Goal: Information Seeking & Learning: Check status

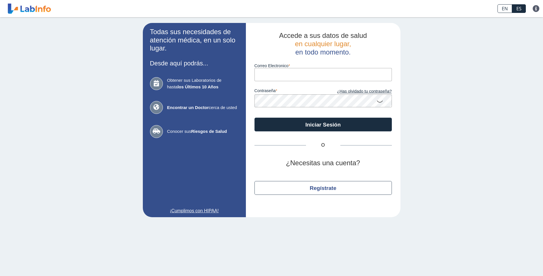
drag, startPoint x: 0, startPoint y: 0, endPoint x: 290, endPoint y: 76, distance: 300.1
click at [290, 76] on input "Correo Electronico" at bounding box center [323, 74] width 137 height 13
type input "[EMAIL_ADDRESS][DOMAIN_NAME]"
click at [239, 99] on app-login "Todas sus necesidades de atención médica, en un solo lugar. Desde aquí podrás..…" at bounding box center [272, 120] width 258 height 194
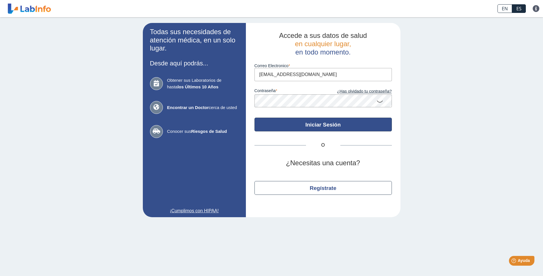
click at [312, 122] on button "Iniciar Sesión" at bounding box center [323, 124] width 137 height 14
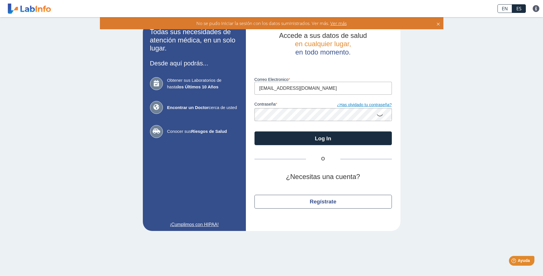
click at [375, 106] on link "¿Has olvidado tu contraseña?" at bounding box center [357, 105] width 69 height 6
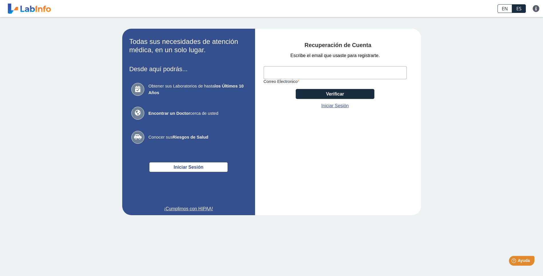
click at [319, 70] on input "Correo Electronico" at bounding box center [335, 72] width 143 height 13
type input "[EMAIL_ADDRESS][DOMAIN_NAME]"
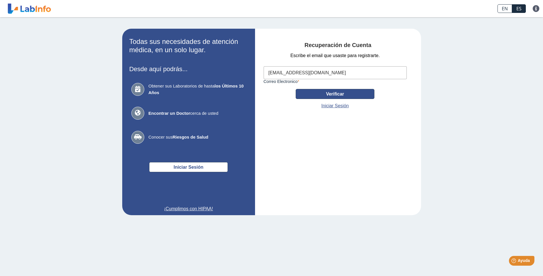
click at [328, 94] on button "Verificar" at bounding box center [335, 94] width 79 height 10
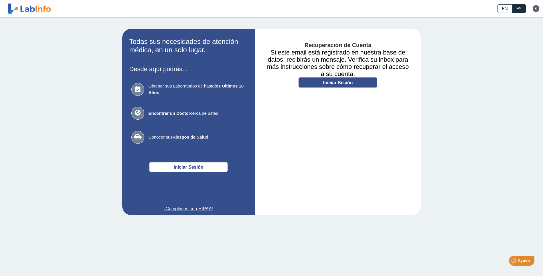
click at [337, 84] on link "Iniciar Sesión" at bounding box center [338, 82] width 79 height 10
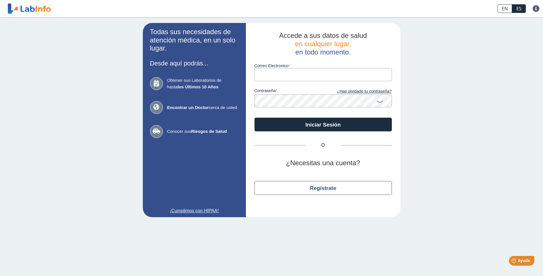
click at [317, 78] on input "Correo Electronico" at bounding box center [323, 74] width 137 height 13
type input "[EMAIL_ADDRESS][DOMAIN_NAME]"
click at [381, 102] on icon at bounding box center [380, 100] width 7 height 11
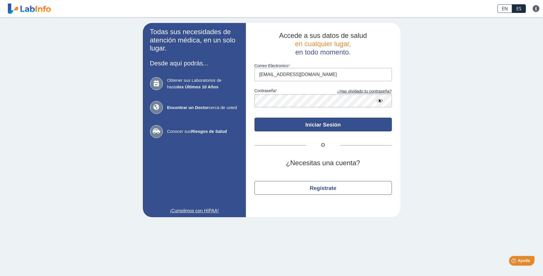
click at [317, 125] on button "Iniciar Sesión" at bounding box center [323, 124] width 137 height 14
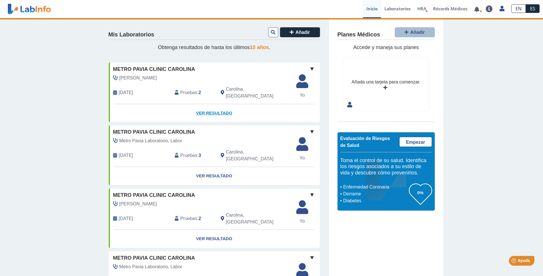
click at [206, 107] on link "Ver Resultado" at bounding box center [214, 113] width 211 height 18
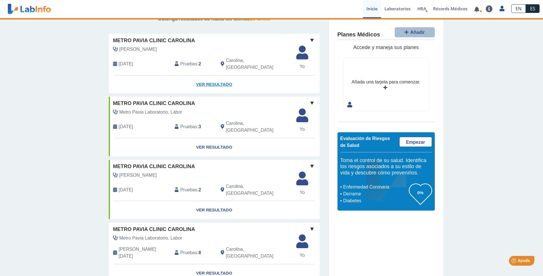
click at [218, 79] on link "Ver Resultado" at bounding box center [214, 84] width 211 height 18
click at [213, 78] on link "Ver Resultado" at bounding box center [214, 84] width 211 height 18
click at [300, 64] on span "Yo" at bounding box center [302, 66] width 19 height 7
click at [219, 79] on link "Ver Resultado" at bounding box center [214, 84] width 211 height 18
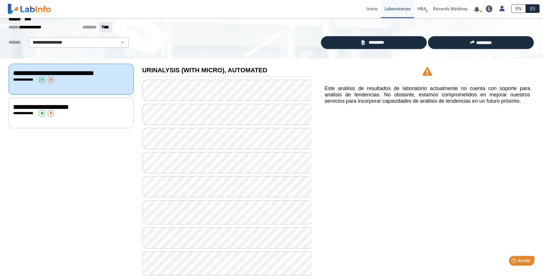
click at [82, 110] on div "**********" at bounding box center [71, 113] width 116 height 6
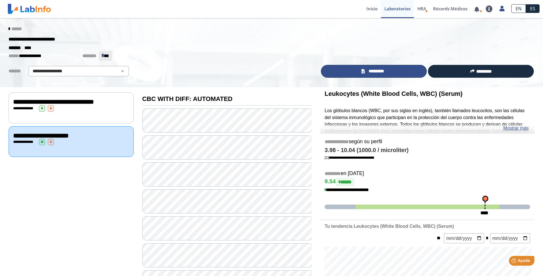
click at [372, 70] on span "*********" at bounding box center [377, 71] width 20 height 7
click at [109, 107] on div "**********" at bounding box center [71, 108] width 116 height 6
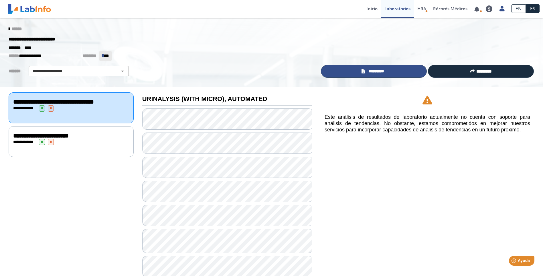
click at [380, 69] on span "*********" at bounding box center [377, 71] width 20 height 7
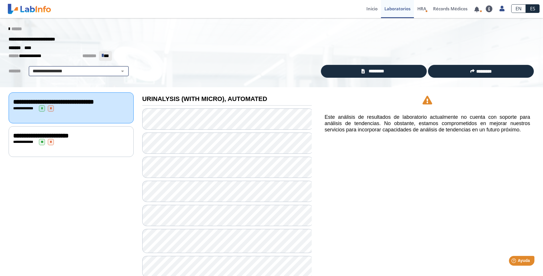
click at [75, 70] on select "**********" at bounding box center [78, 71] width 97 height 7
click at [161, 58] on p "**********" at bounding box center [268, 56] width 518 height 10
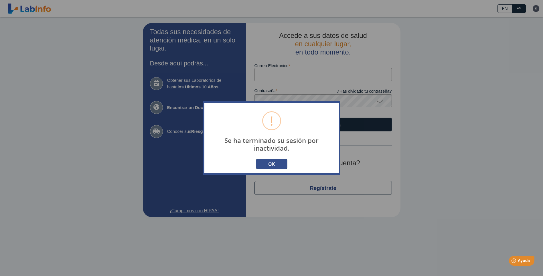
click at [273, 164] on button "OK" at bounding box center [272, 164] width 32 height 10
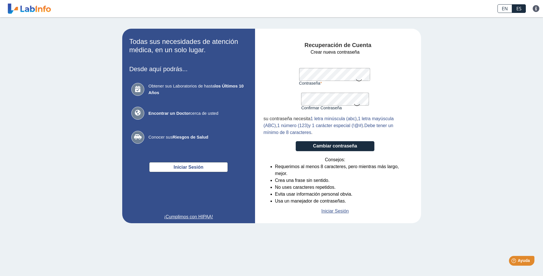
click at [357, 106] on icon at bounding box center [357, 104] width 7 height 11
click at [334, 146] on button "Cambiar contraseña" at bounding box center [335, 146] width 79 height 10
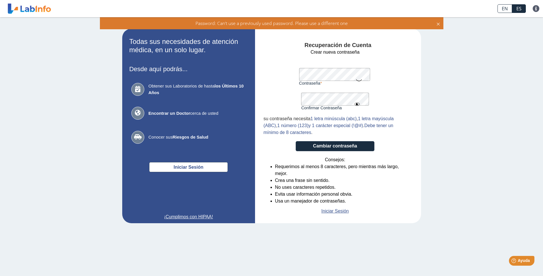
click at [290, 72] on form "Crear nueva contraseña Contraseña Una contraseña válida es requerida Confirmar …" at bounding box center [335, 132] width 143 height 166
click at [359, 79] on icon at bounding box center [359, 79] width 7 height 11
click at [274, 97] on form "Crear nueva contraseña Contraseña Una contraseña válida es requerida Confirmar …" at bounding box center [335, 132] width 143 height 166
click at [290, 94] on form "Crear nueva contraseña Contraseña Una contraseña válida es requerida Confirmar …" at bounding box center [335, 132] width 143 height 166
click at [336, 147] on button "Cambiar contraseña" at bounding box center [335, 146] width 79 height 10
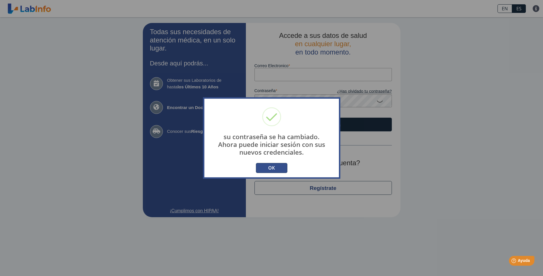
click at [272, 169] on button "OK" at bounding box center [272, 168] width 32 height 10
